Goal: Task Accomplishment & Management: Manage account settings

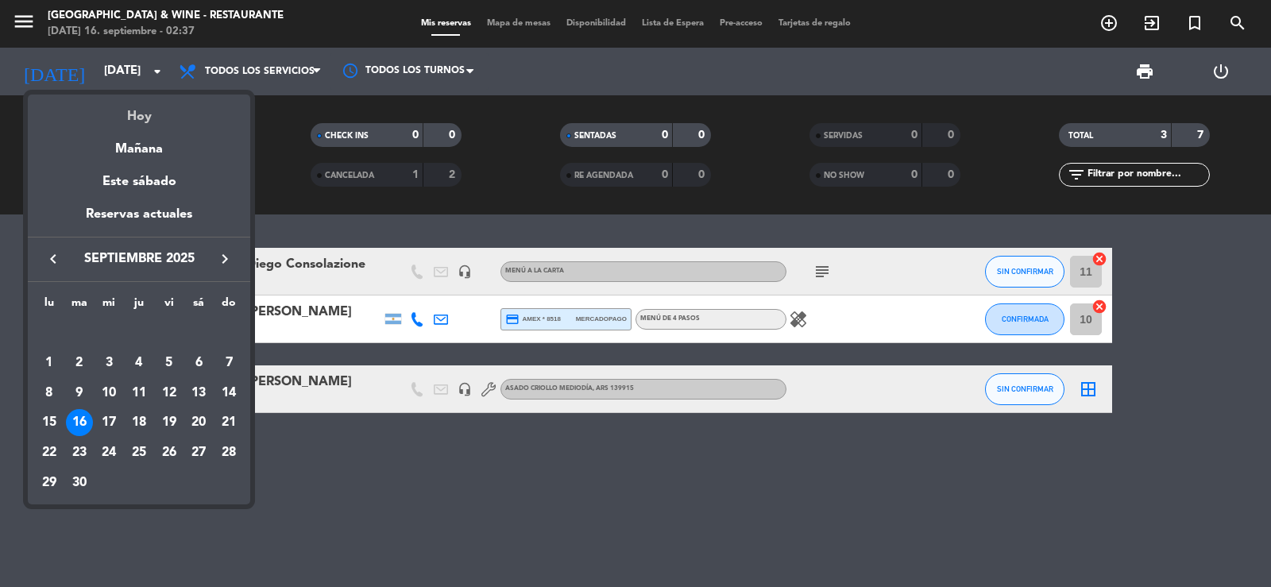
click at [119, 98] on div "Hoy" at bounding box center [139, 111] width 222 height 33
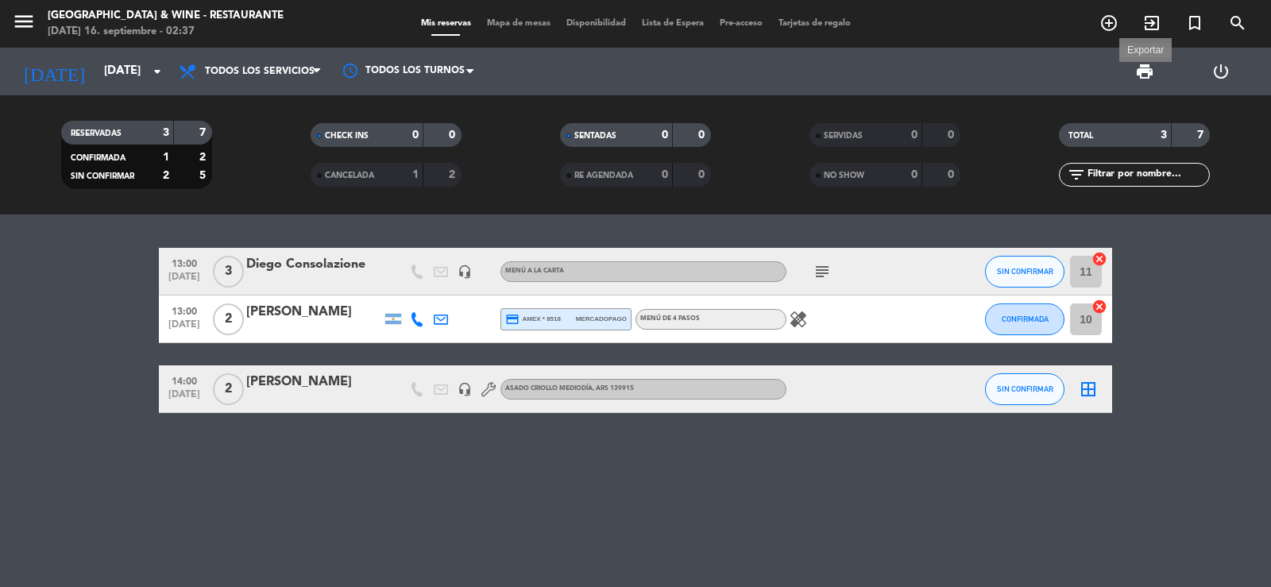
click at [1141, 66] on span "print" at bounding box center [1144, 71] width 19 height 19
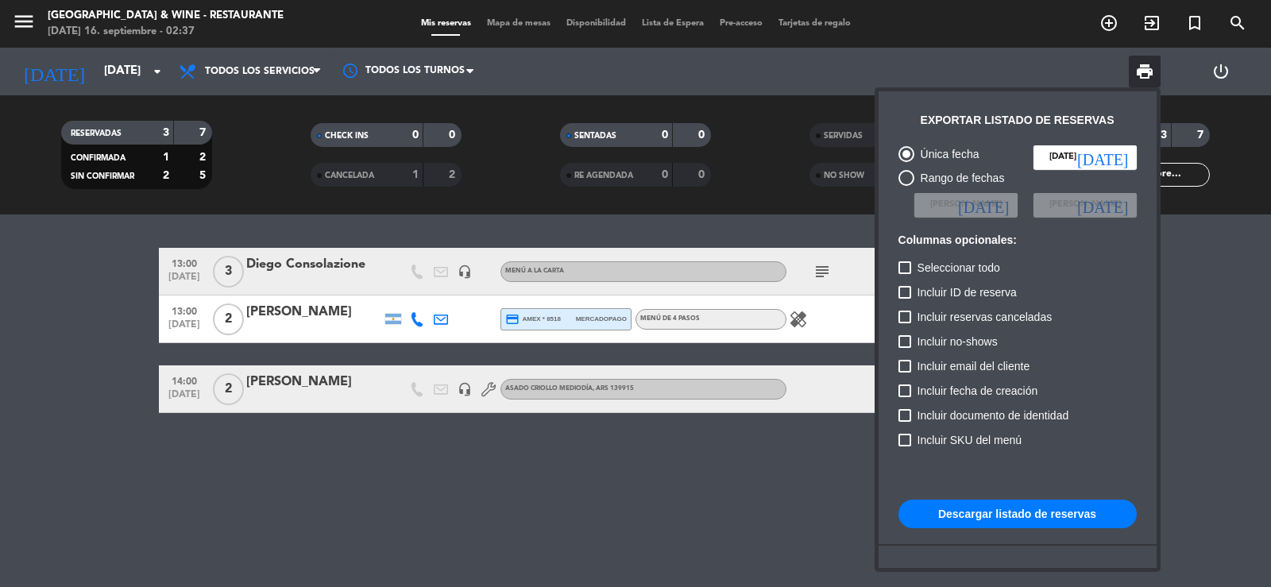
click at [946, 508] on button "Descargar listado de reservas" at bounding box center [1017, 514] width 238 height 29
click at [90, 316] on div at bounding box center [635, 293] width 1271 height 587
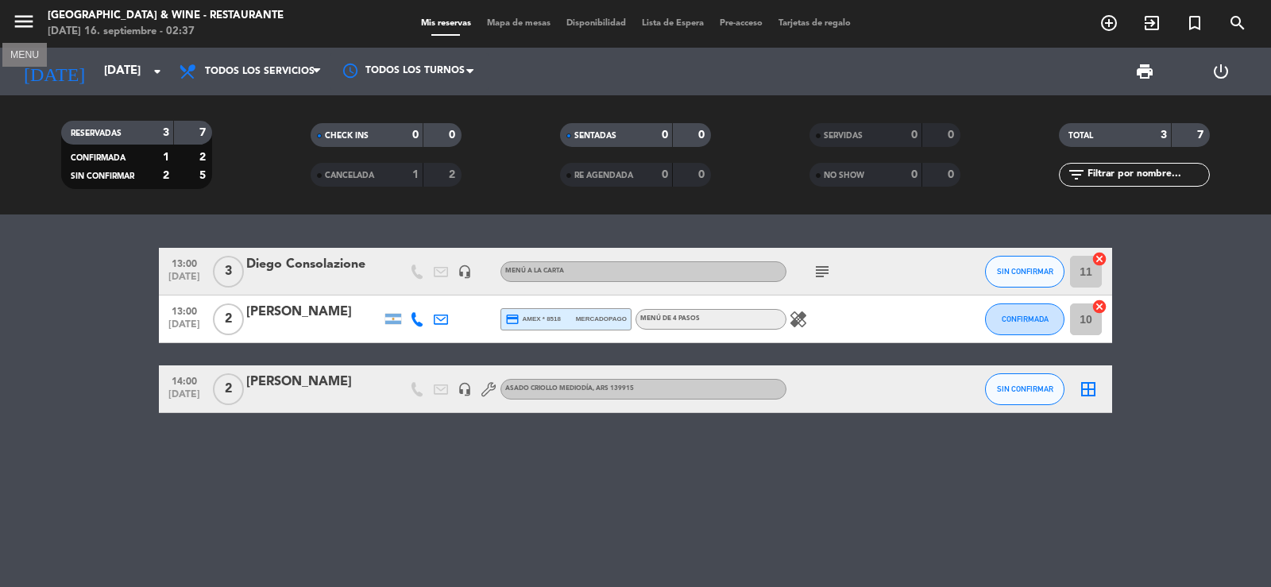
click at [12, 30] on icon "menu" at bounding box center [24, 22] width 24 height 24
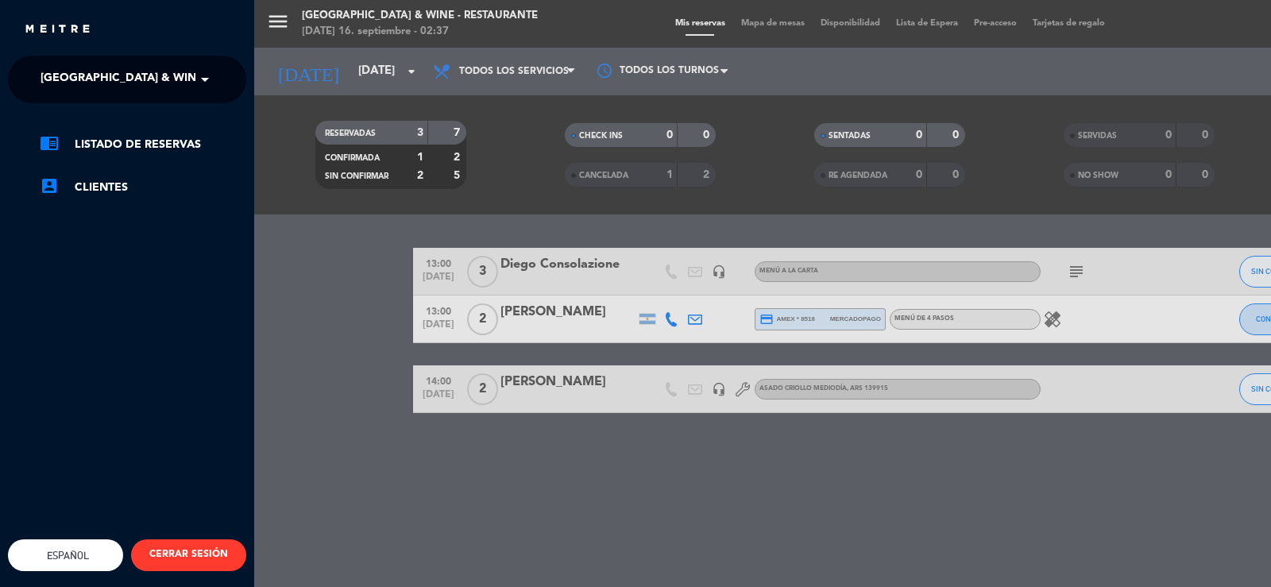
click at [72, 72] on span "[GEOGRAPHIC_DATA] & Wine - Restaurante" at bounding box center [167, 79] width 252 height 33
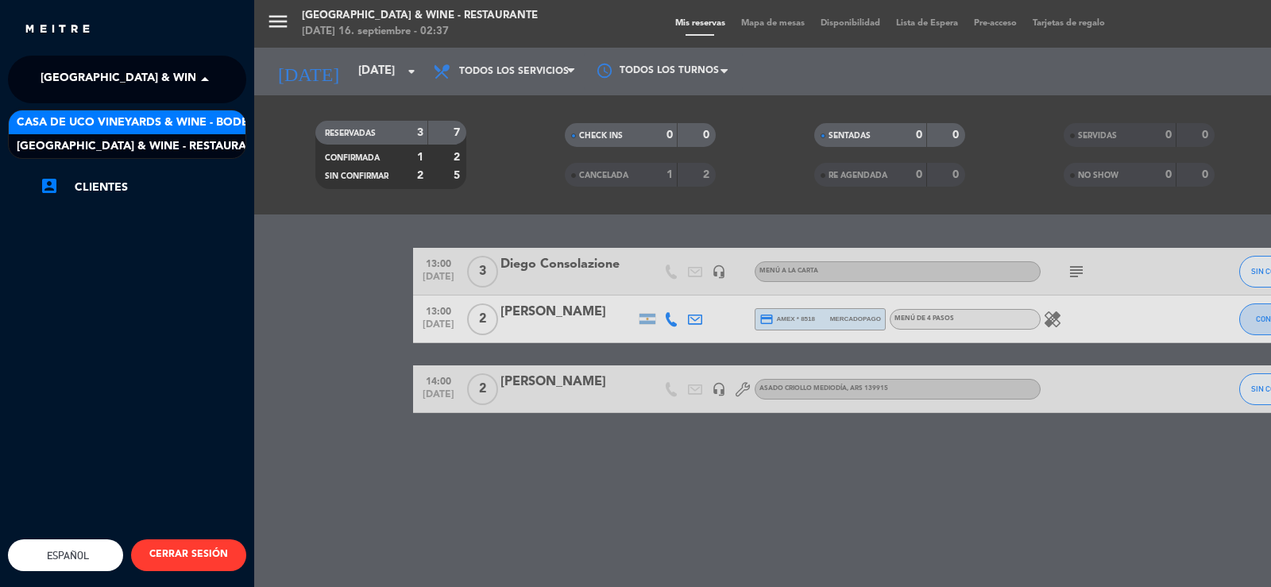
click at [136, 114] on span "Casa de Uco Vineyards & Wine - Bodega" at bounding box center [141, 123] width 249 height 18
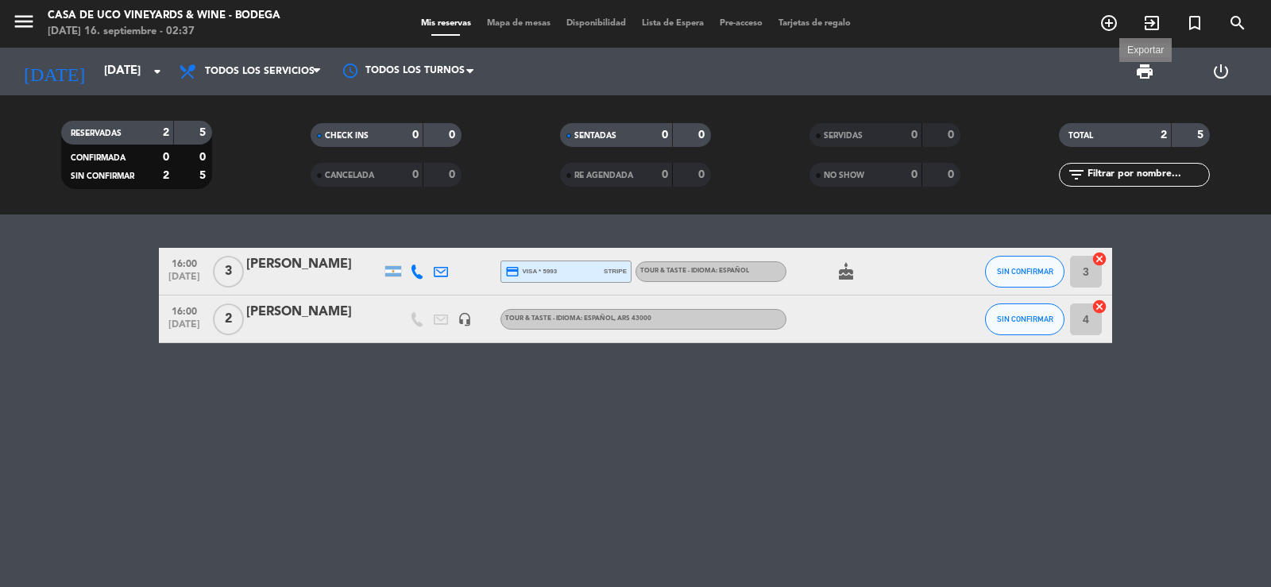
click at [1140, 67] on span "print" at bounding box center [1144, 71] width 19 height 19
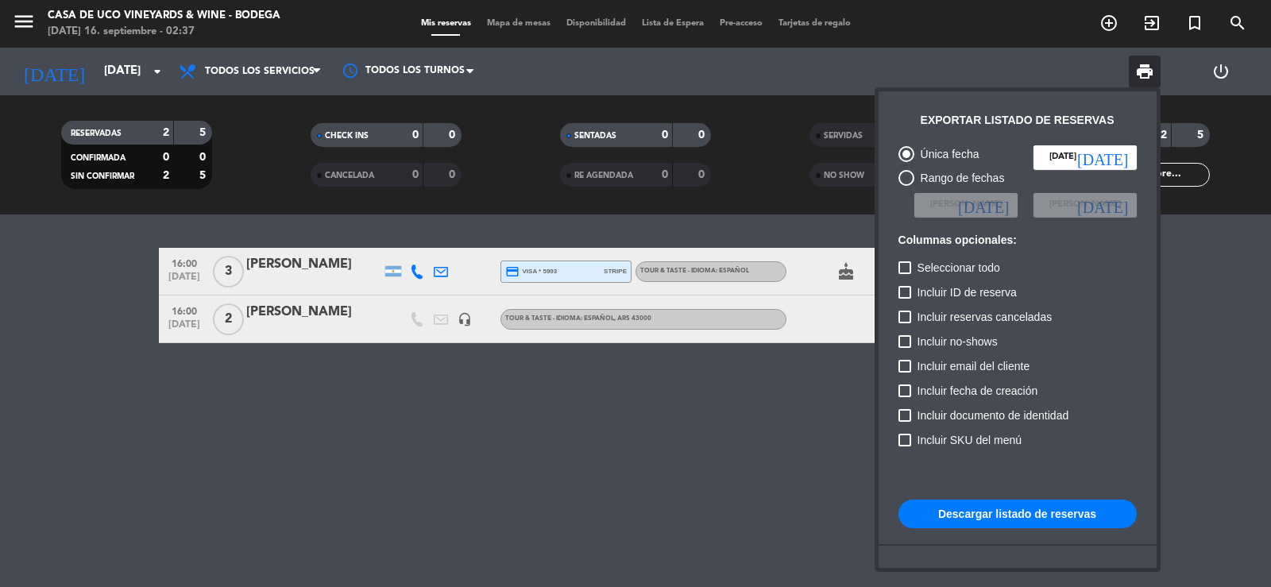
click at [945, 506] on button "Descargar listado de reservas" at bounding box center [1017, 514] width 238 height 29
drag, startPoint x: 106, startPoint y: 338, endPoint x: 154, endPoint y: 329, distance: 49.2
click at [107, 338] on div at bounding box center [635, 293] width 1271 height 587
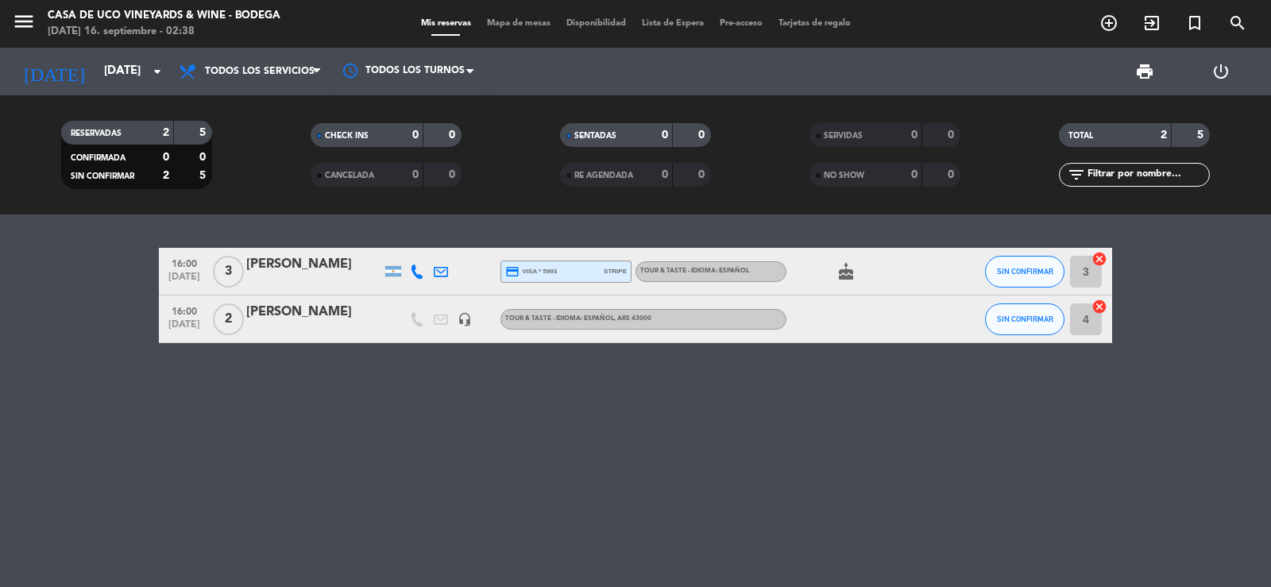
click at [170, 326] on span "[DATE]" at bounding box center [184, 328] width 40 height 18
click at [114, 338] on bookings-row "16:00 [DATE] 3 [PERSON_NAME] credit_card visa * 5993 stripe TOUR & TASTE - IDIO…" at bounding box center [635, 295] width 1271 height 95
click at [20, 30] on icon "menu" at bounding box center [24, 22] width 24 height 24
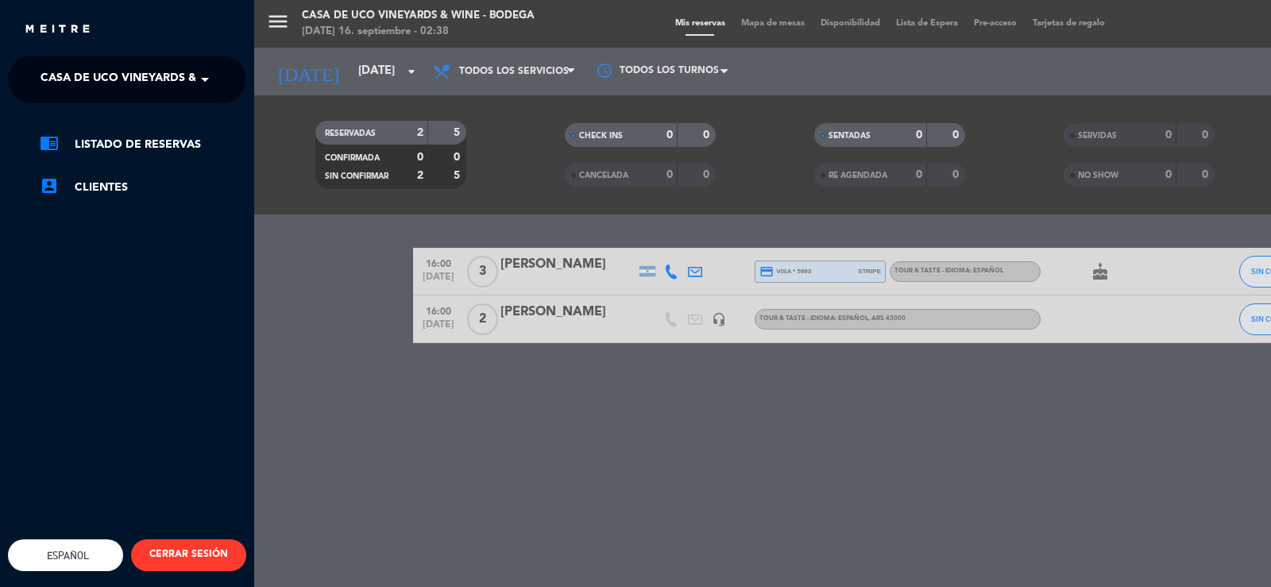
click at [57, 62] on ng-select "× Casa de Uco Vineyards & Wine - Bodega ×" at bounding box center [127, 80] width 238 height 48
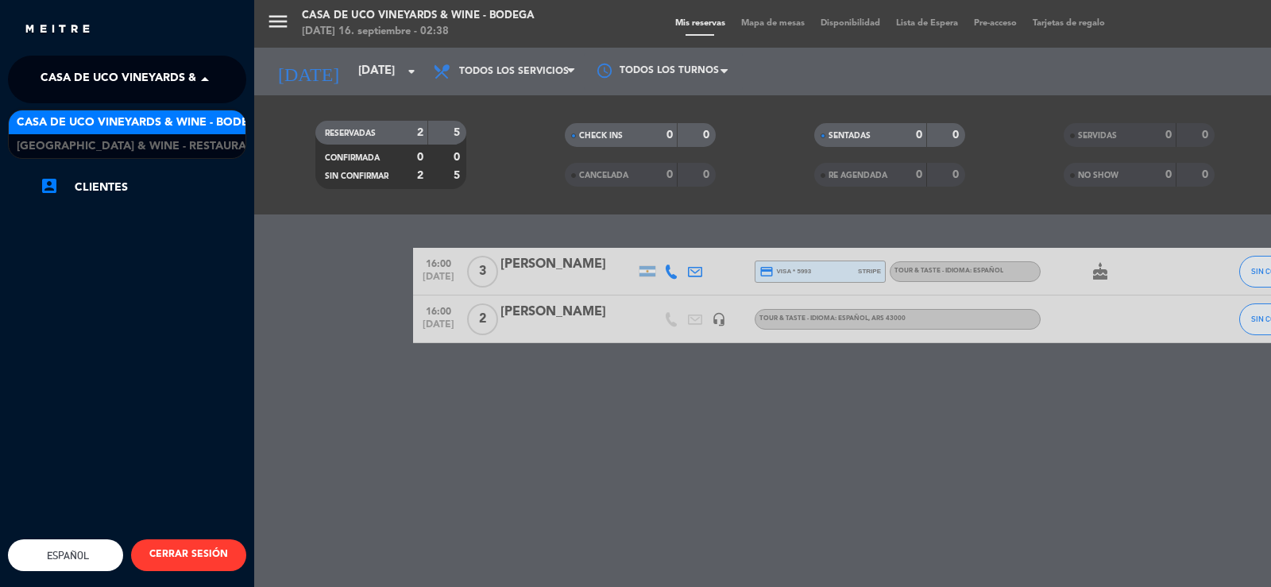
click at [98, 85] on span "Casa de Uco Vineyards & Wine - Bodega" at bounding box center [165, 79] width 249 height 33
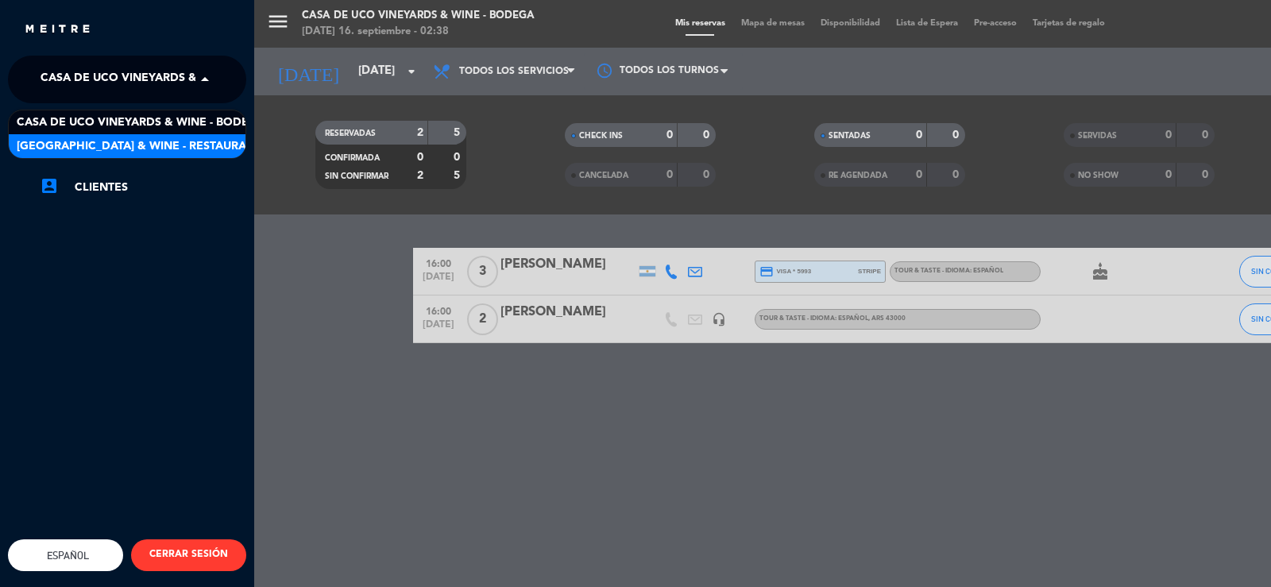
click at [137, 139] on span "[GEOGRAPHIC_DATA] & Wine - Restaurante" at bounding box center [143, 146] width 252 height 18
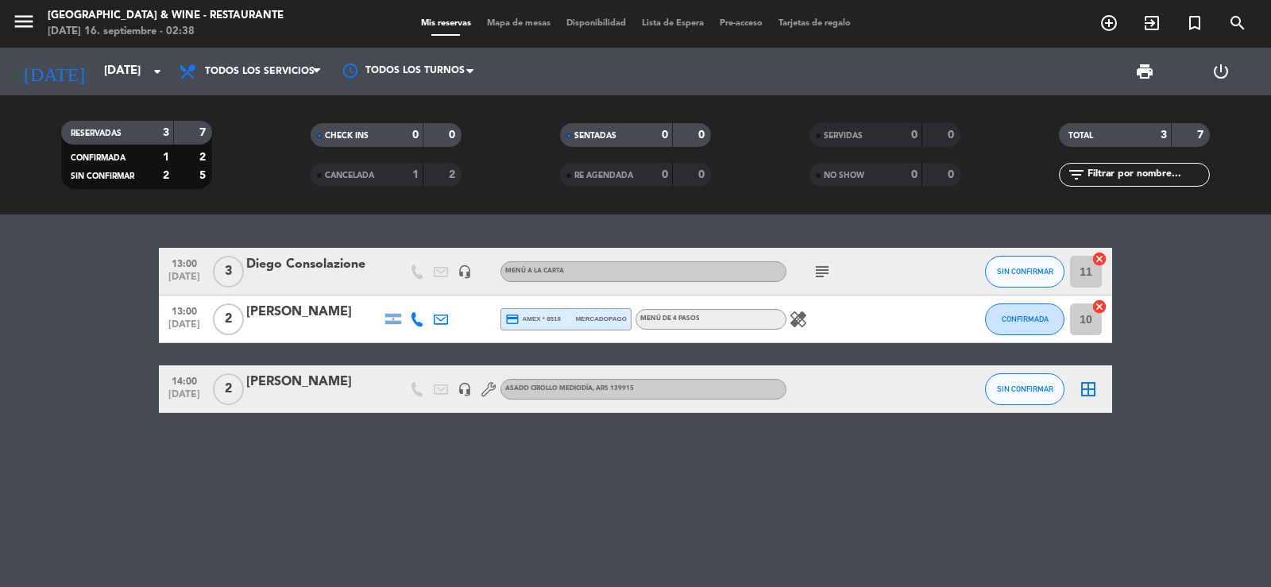
click at [191, 391] on span "[DATE]" at bounding box center [184, 398] width 40 height 18
click at [469, 388] on icon "headset_mic" at bounding box center [464, 389] width 14 height 14
click at [188, 377] on span "14:00" at bounding box center [184, 380] width 40 height 18
click at [135, 397] on bookings-row "13:00 [DATE] 3 [PERSON_NAME] headset_mic MENÚ A LA CARTA subject SIN CONFIRMAR …" at bounding box center [635, 330] width 1271 height 165
click at [145, 66] on input "[DATE]" at bounding box center [172, 71] width 153 height 30
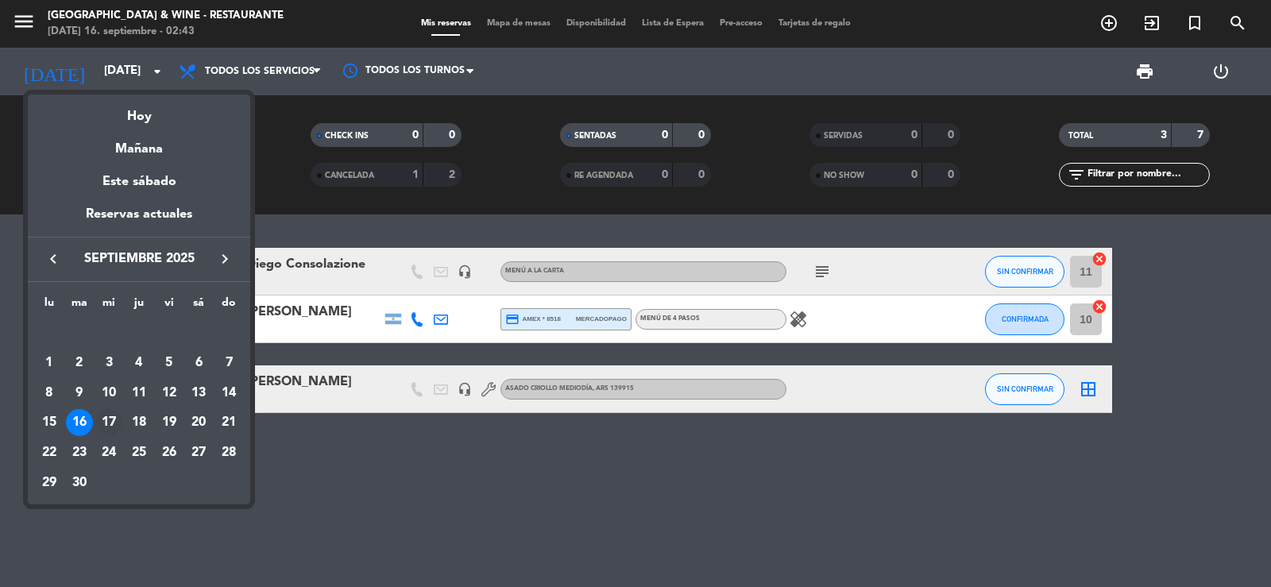
click at [111, 415] on div "17" at bounding box center [108, 422] width 27 height 27
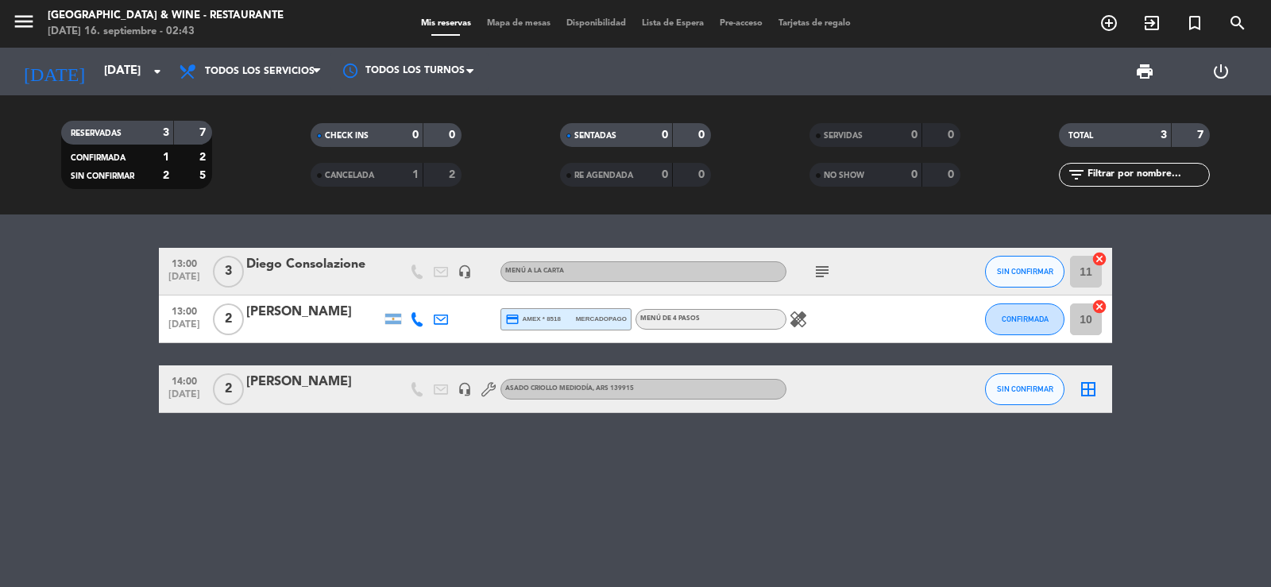
type input "[DATE]"
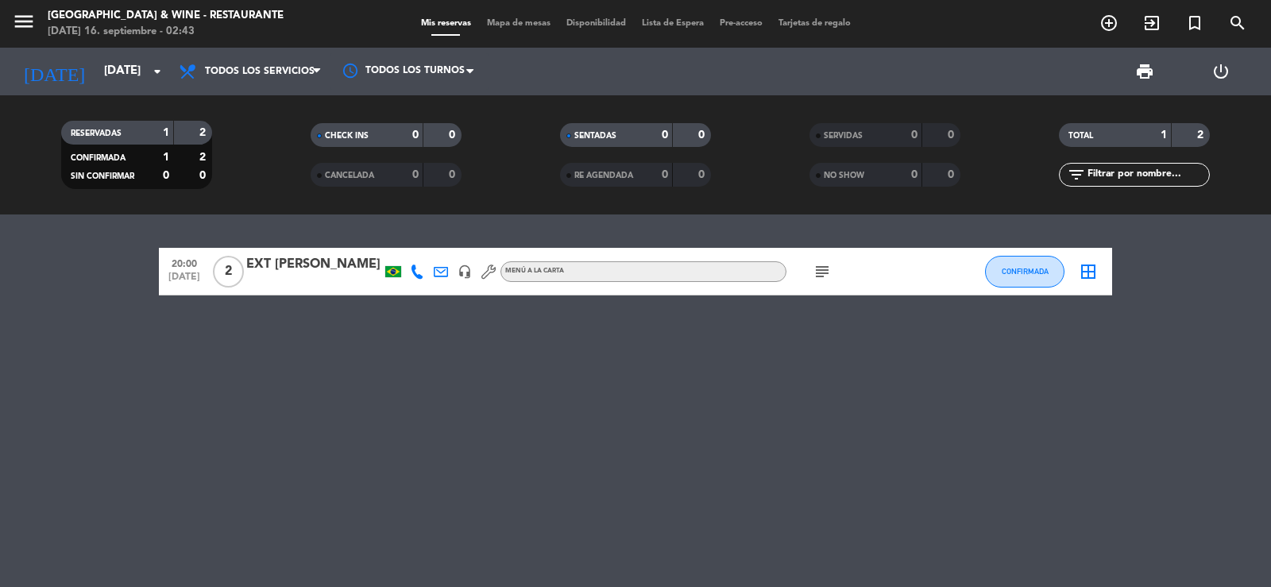
click at [817, 273] on icon "subject" at bounding box center [822, 271] width 19 height 19
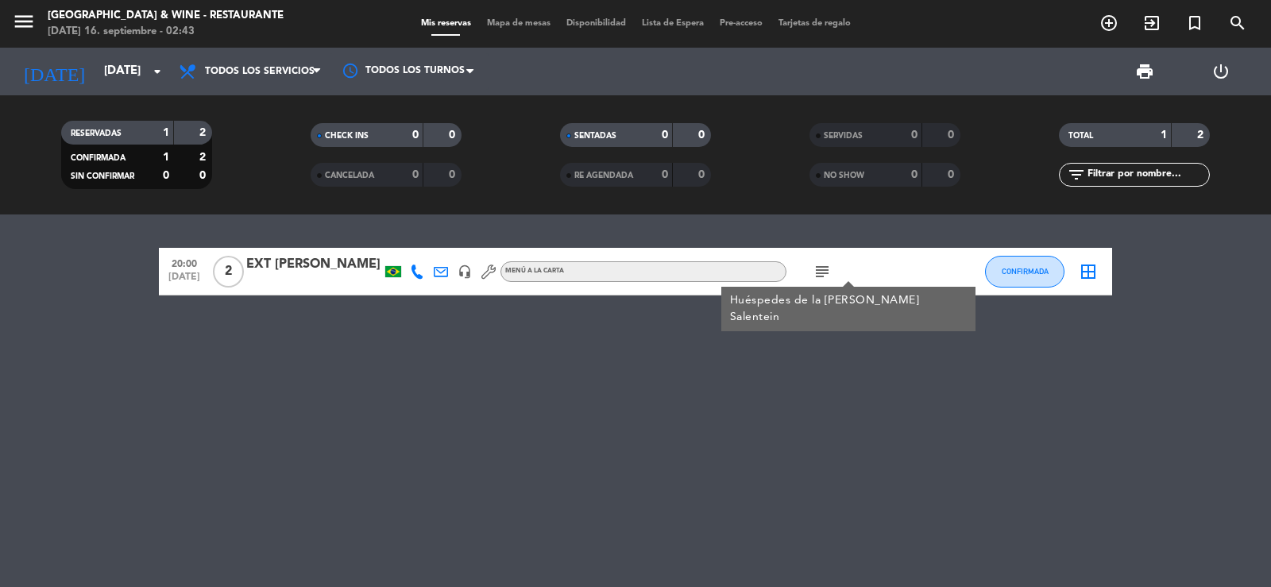
click at [817, 273] on icon "subject" at bounding box center [822, 271] width 19 height 19
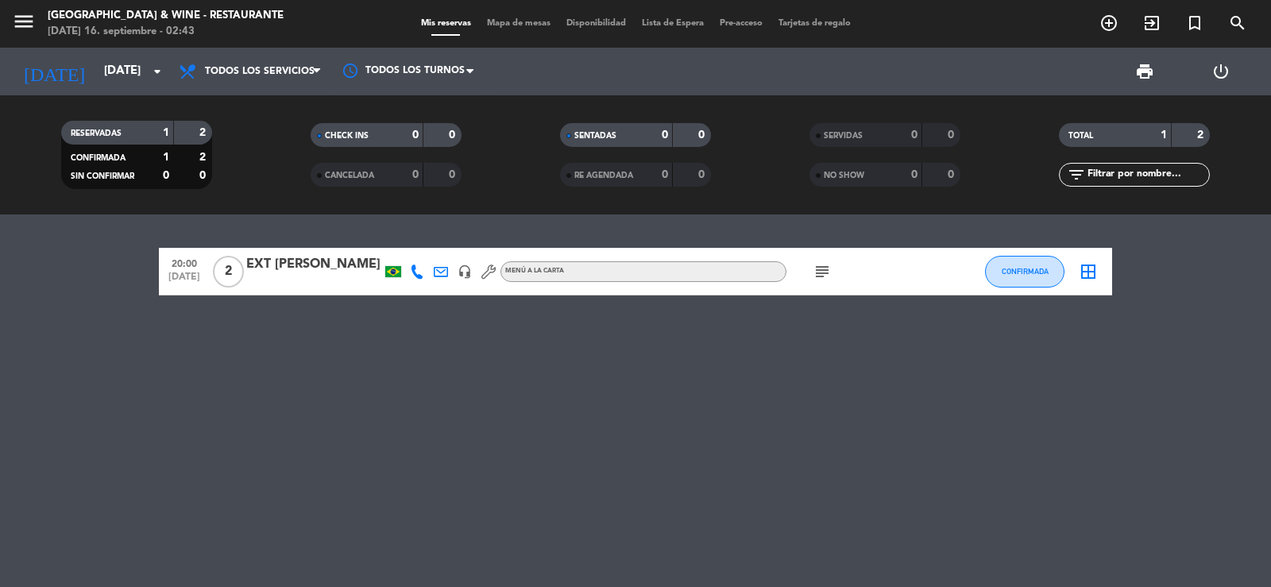
click at [459, 272] on icon "headset_mic" at bounding box center [464, 271] width 14 height 14
click at [542, 334] on div "20:00 [DATE] 2 EXT [PERSON_NAME] headset_mic [PERSON_NAME] MENÚ A LA CARTA subj…" at bounding box center [635, 400] width 1271 height 372
click at [1143, 71] on span "print" at bounding box center [1144, 71] width 19 height 19
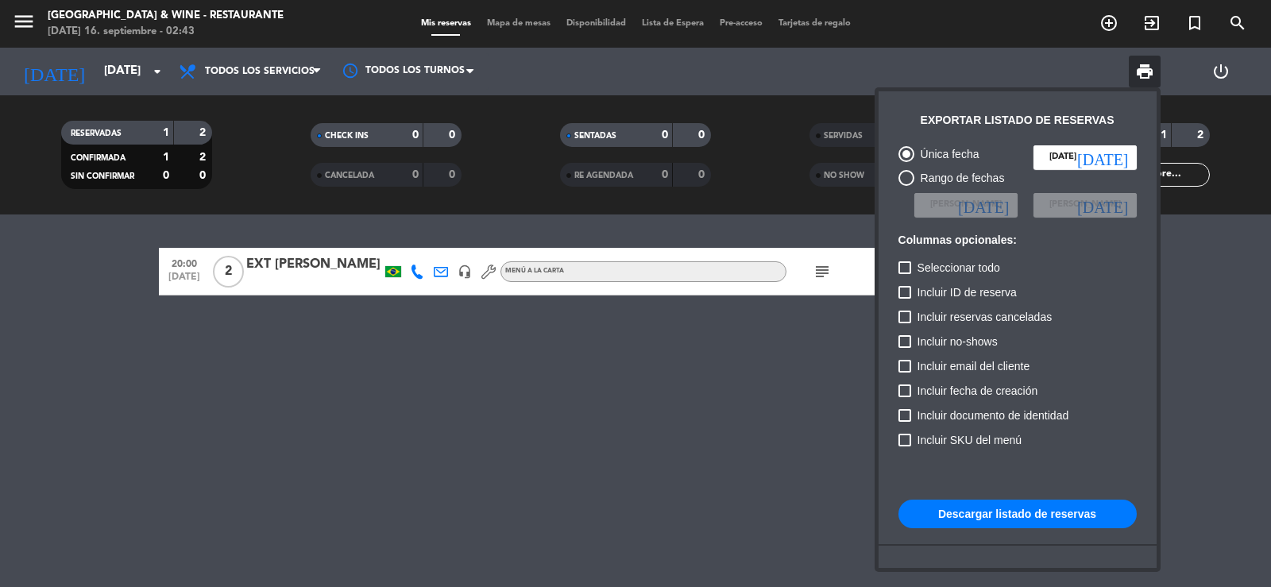
click at [938, 506] on button "Descargar listado de reservas" at bounding box center [1017, 514] width 238 height 29
click at [21, 22] on div at bounding box center [635, 293] width 1271 height 587
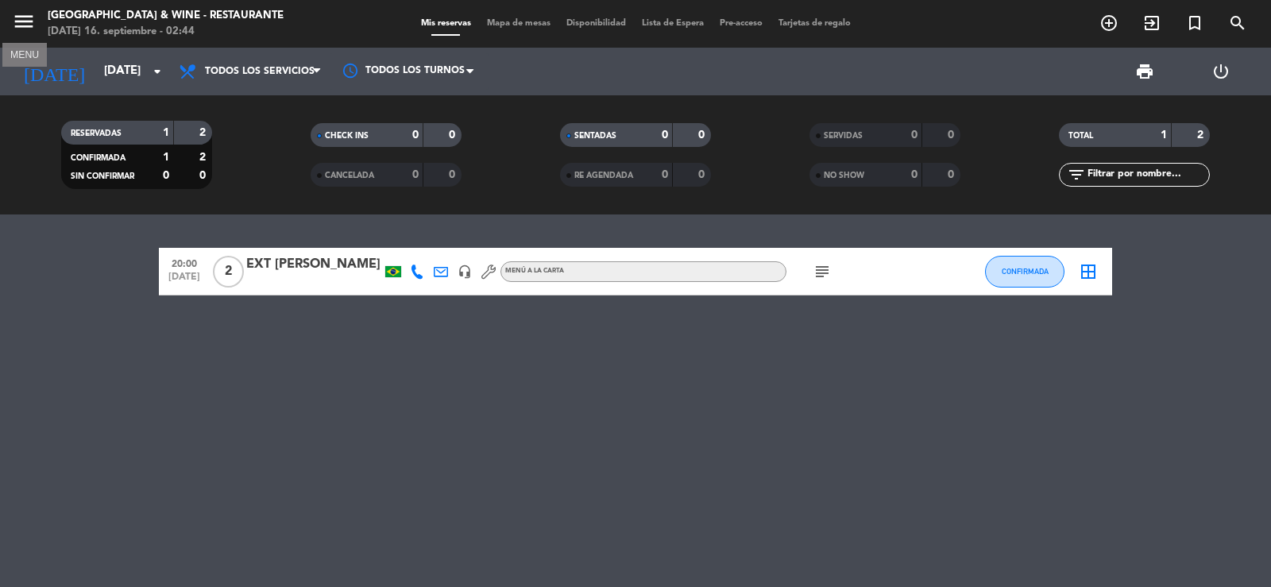
click at [21, 22] on icon "menu" at bounding box center [24, 22] width 24 height 24
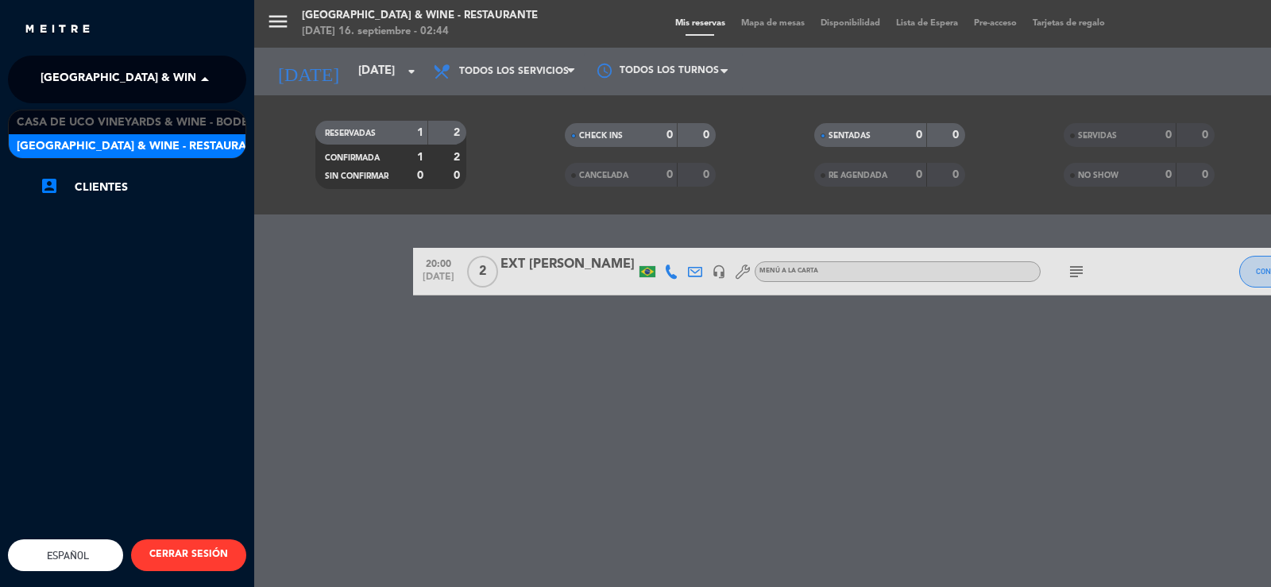
click at [80, 78] on span "[GEOGRAPHIC_DATA] & Wine - Restaurante" at bounding box center [167, 79] width 252 height 33
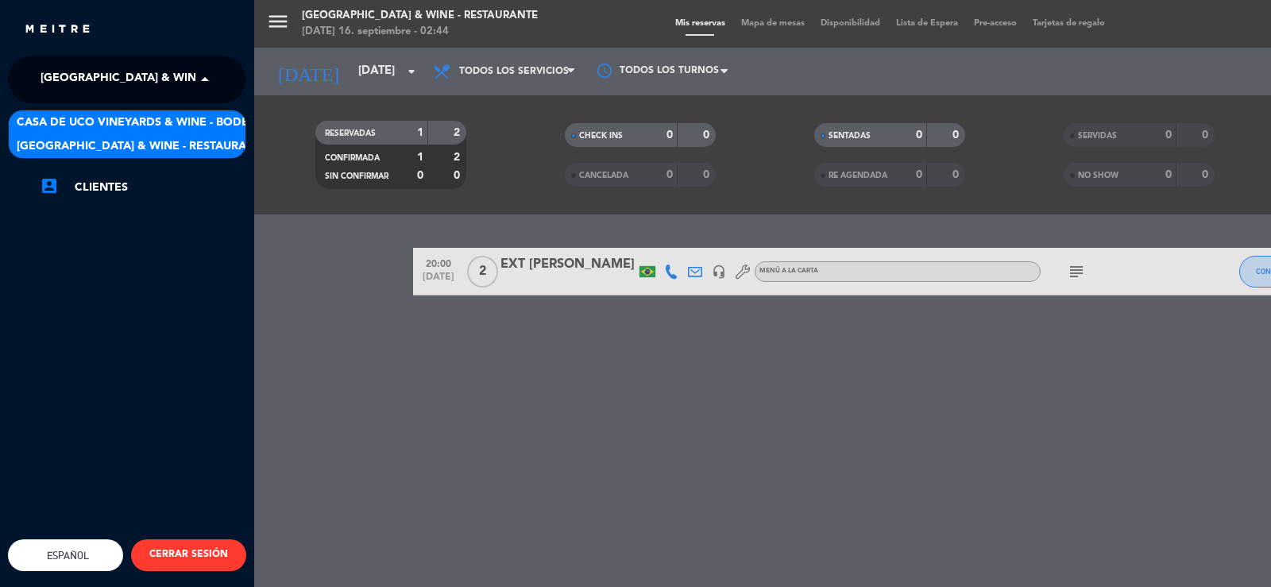
click at [112, 114] on span "Casa de Uco Vineyards & Wine - Bodega" at bounding box center [141, 123] width 249 height 18
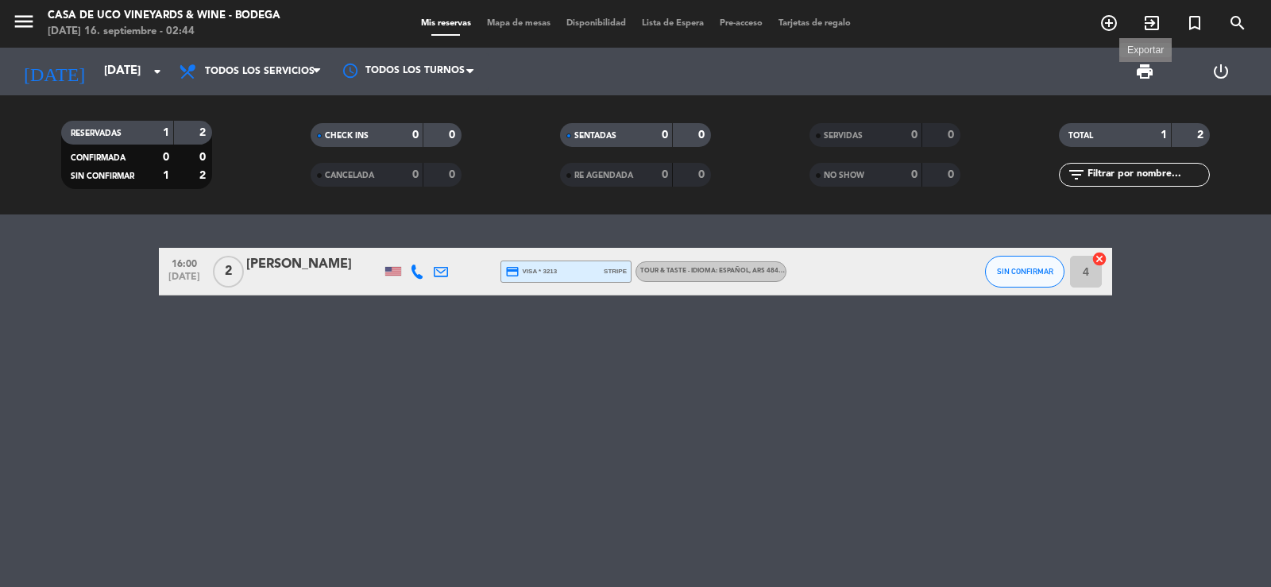
click at [1141, 75] on span "print" at bounding box center [1144, 71] width 19 height 19
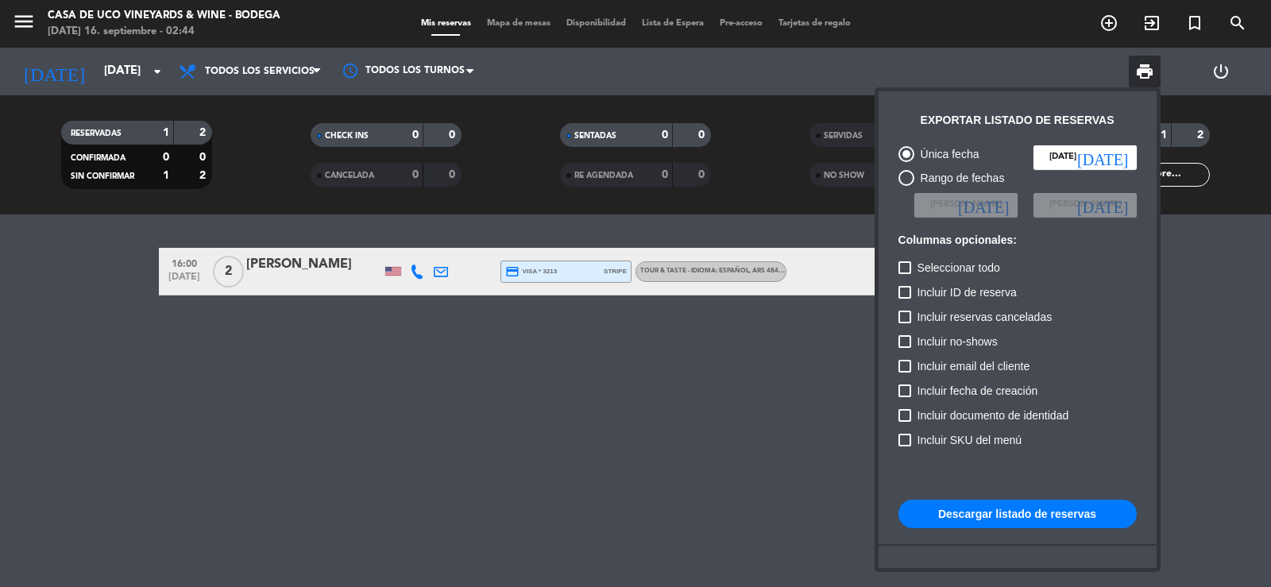
click at [971, 504] on button "Descargar listado de reservas" at bounding box center [1017, 514] width 238 height 29
